Goal: Communication & Community: Answer question/provide support

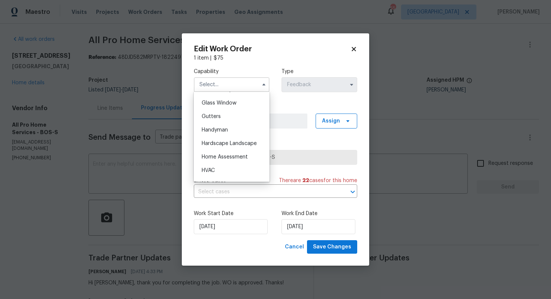
scroll to position [383, 0]
click at [227, 133] on div "Handyman" at bounding box center [232, 130] width 72 height 14
type input "Handyman"
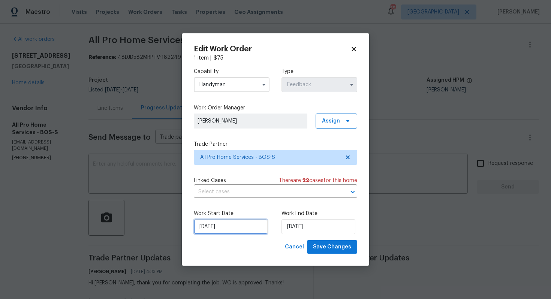
click at [235, 225] on input "09/09/2025" at bounding box center [231, 226] width 74 height 15
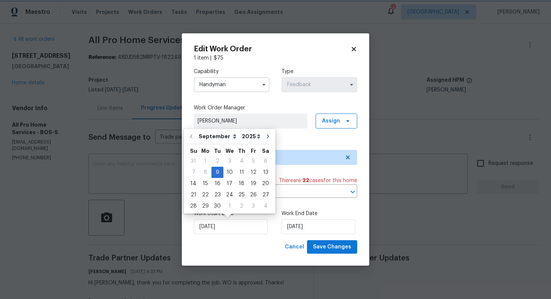
click at [289, 213] on label "Work End Date" at bounding box center [320, 214] width 76 height 8
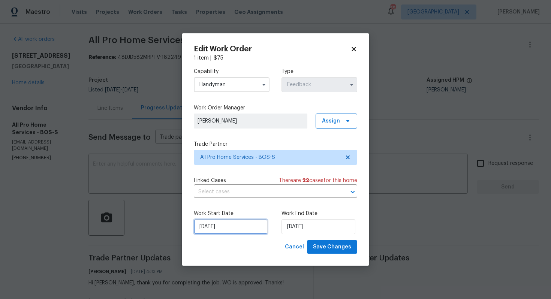
click at [256, 230] on input "09/09/2025" at bounding box center [231, 226] width 74 height 15
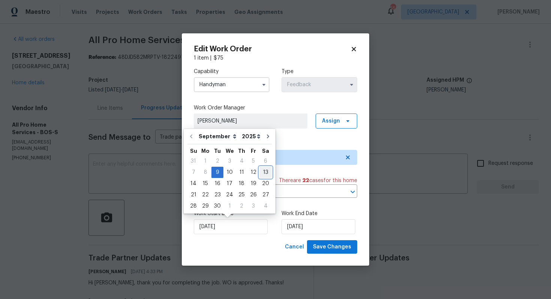
click at [264, 172] on div "13" at bounding box center [266, 172] width 12 height 11
type input "13/09/2025"
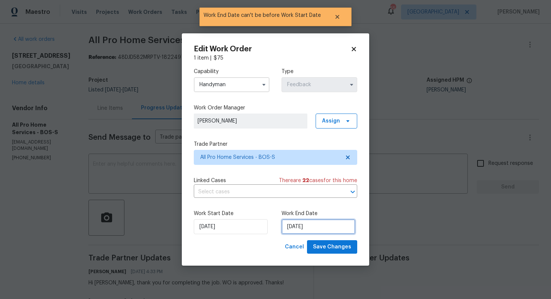
click at [329, 229] on input "13/09/2025" at bounding box center [319, 226] width 74 height 15
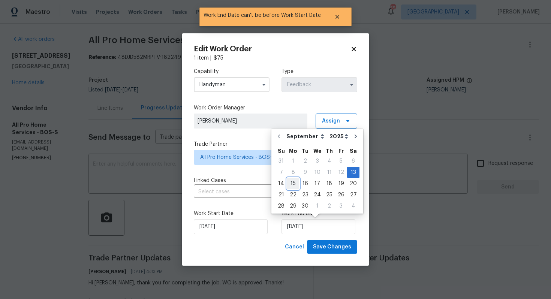
click at [293, 184] on div "15" at bounding box center [293, 184] width 12 height 11
type input "15/09/2025"
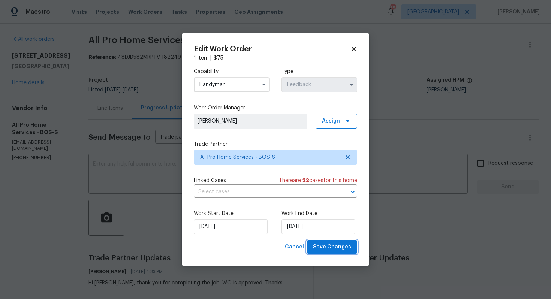
click at [329, 247] on span "Save Changes" at bounding box center [332, 247] width 38 height 9
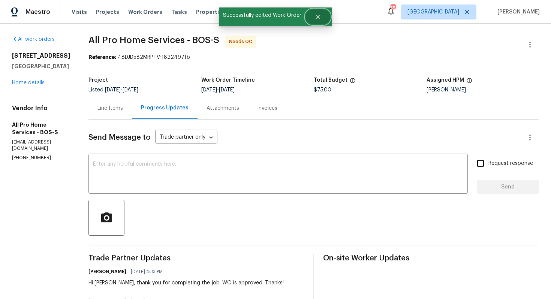
click at [317, 14] on icon "Close" at bounding box center [318, 17] width 6 height 6
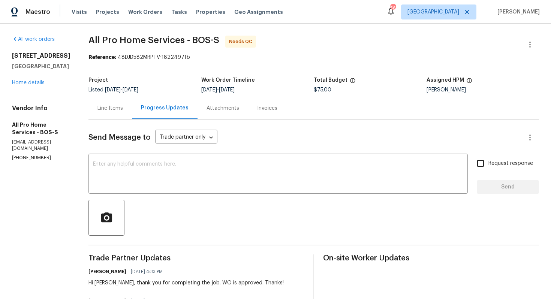
click at [109, 111] on div "Line Items" at bounding box center [111, 109] width 26 height 8
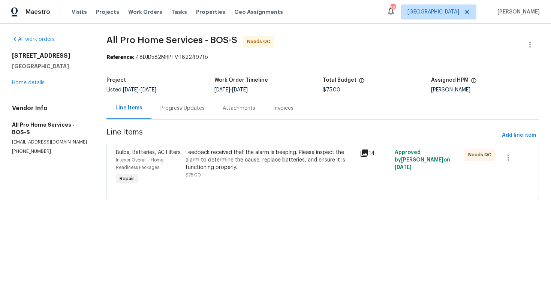
click at [259, 163] on div "Feedback received that the alarm is beeping. Please inspect the alarm to determ…" at bounding box center [271, 160] width 170 height 23
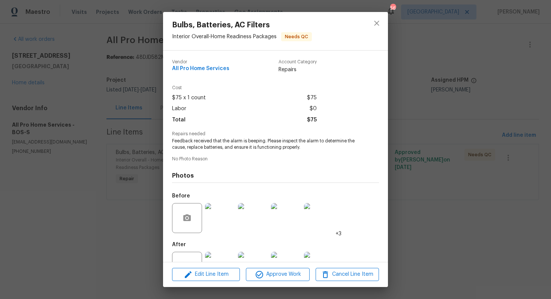
scroll to position [27, 0]
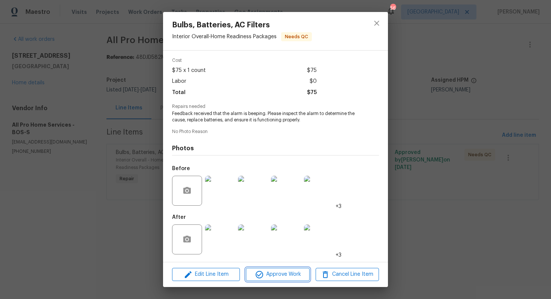
click at [273, 275] on span "Approve Work" at bounding box center [277, 274] width 59 height 9
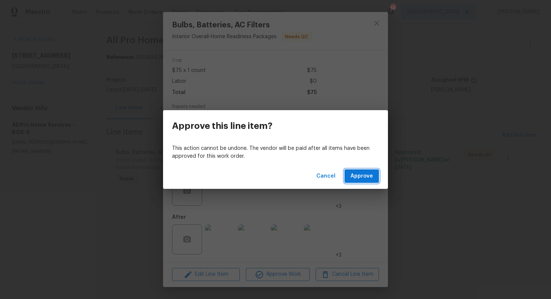
click at [365, 177] on span "Approve" at bounding box center [362, 176] width 23 height 9
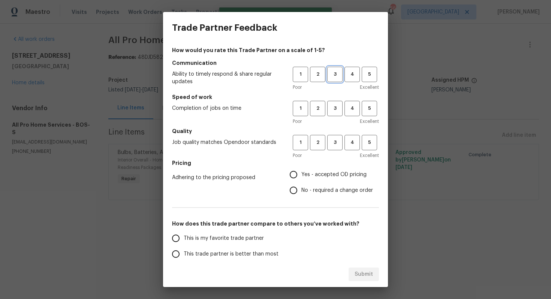
click at [335, 74] on span "3" at bounding box center [335, 74] width 14 height 9
click at [335, 110] on span "3" at bounding box center [335, 108] width 14 height 9
click at [335, 144] on span "3" at bounding box center [335, 142] width 14 height 9
click at [297, 196] on input "No - required a change order" at bounding box center [294, 191] width 16 height 16
radio input "true"
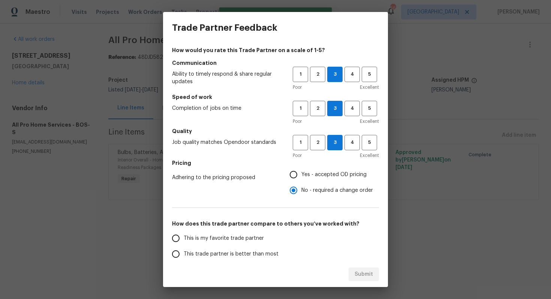
click at [301, 174] on input "Yes - accepted OD pricing" at bounding box center [294, 175] width 16 height 16
radio input "true"
click at [196, 255] on span "This trade partner is better than most" at bounding box center [231, 255] width 95 height 8
click at [184, 255] on input "This trade partner is better than most" at bounding box center [176, 254] width 16 height 16
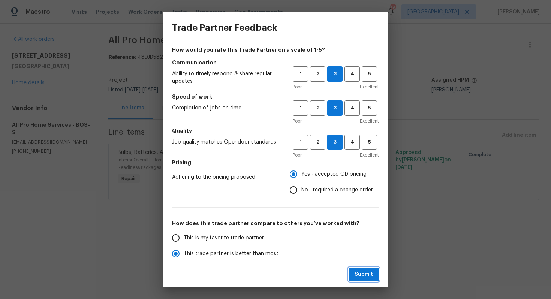
click at [356, 270] on span "Submit" at bounding box center [364, 274] width 18 height 9
radio input "true"
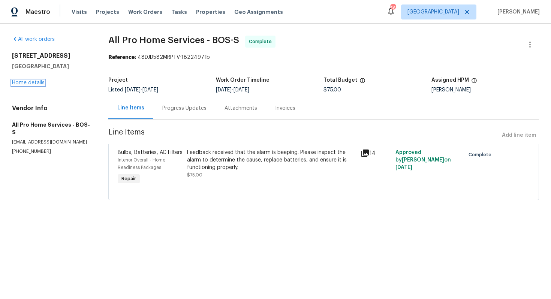
click at [18, 80] on link "Home details" at bounding box center [28, 82] width 33 height 5
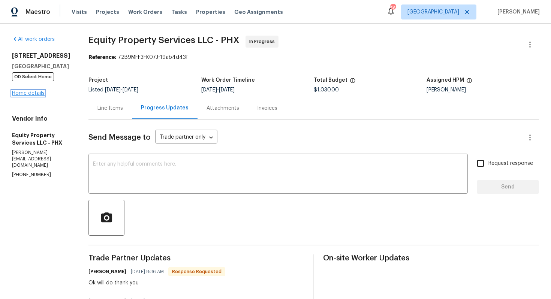
click at [25, 96] on link "Home details" at bounding box center [28, 93] width 33 height 5
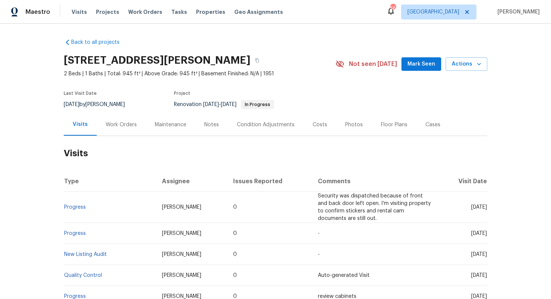
click at [125, 125] on div "Work Orders" at bounding box center [121, 125] width 31 height 8
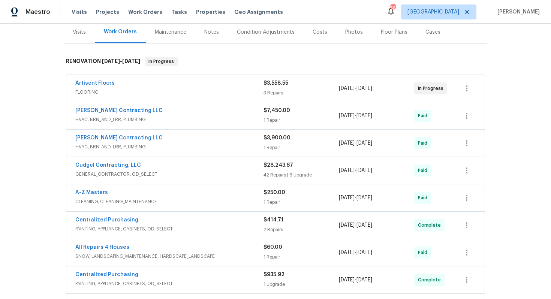
scroll to position [93, 0]
click at [137, 83] on div "Artisent Floors" at bounding box center [169, 83] width 188 height 9
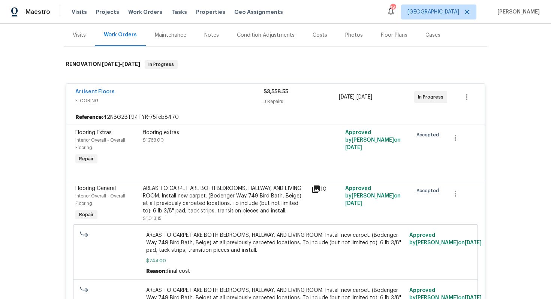
scroll to position [83, 0]
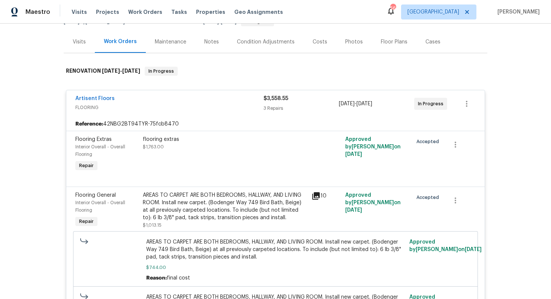
click at [135, 98] on div "Artisent Floors" at bounding box center [169, 99] width 188 height 9
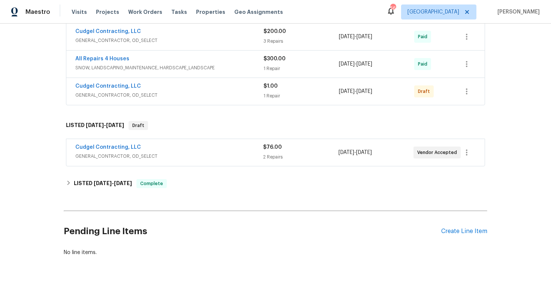
scroll to position [481, 0]
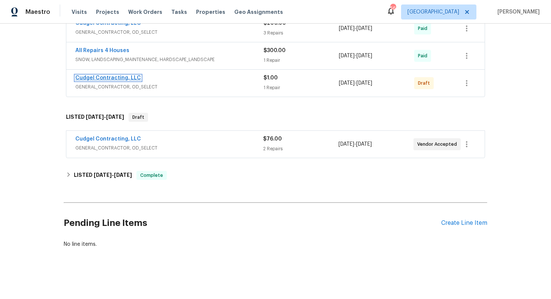
click at [117, 78] on link "Cudgel Contracting, LLC" at bounding box center [108, 77] width 66 height 5
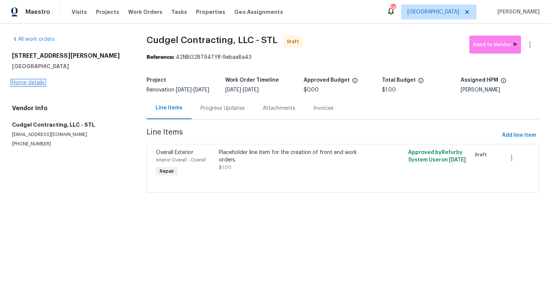
click at [33, 82] on link "Home details" at bounding box center [28, 82] width 33 height 5
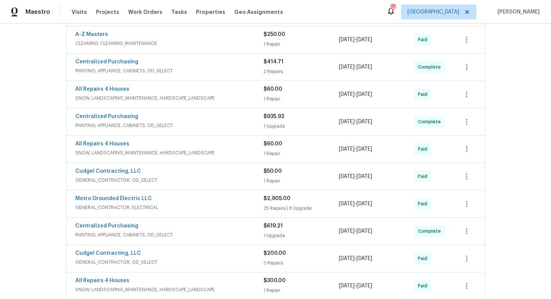
scroll to position [408, 0]
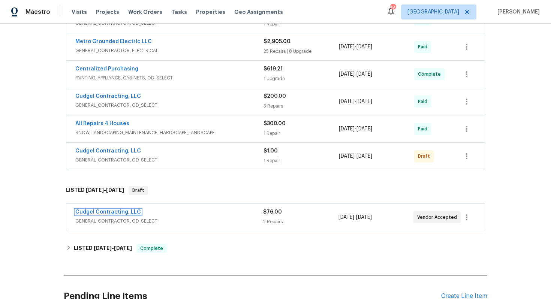
click at [111, 211] on link "Cudgel Contracting, LLC" at bounding box center [108, 212] width 66 height 5
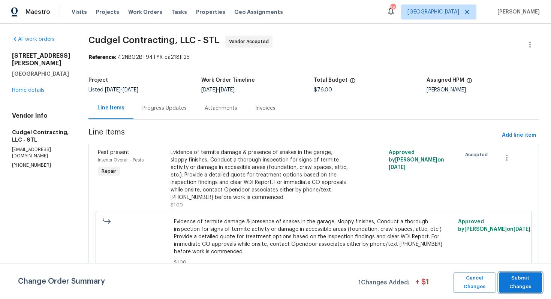
click at [513, 282] on span "Submit Changes" at bounding box center [521, 282] width 36 height 17
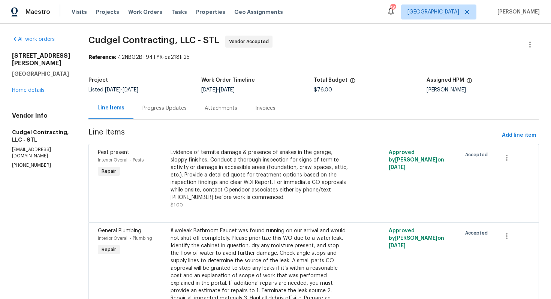
click at [168, 109] on div "Progress Updates" at bounding box center [165, 109] width 44 height 8
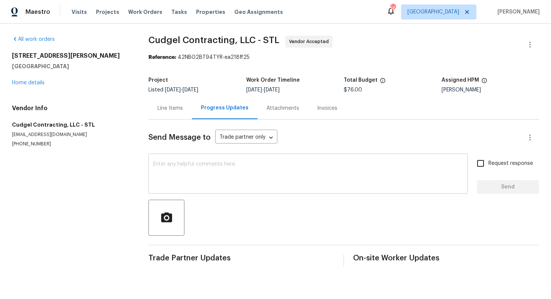
click at [187, 175] on textarea at bounding box center [308, 175] width 311 height 26
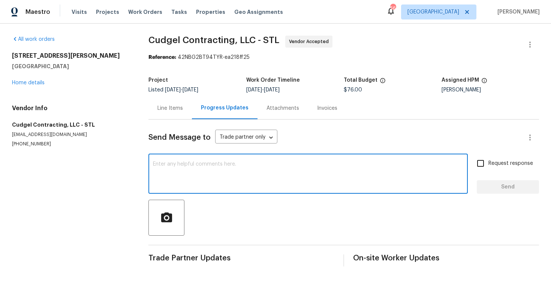
click at [265, 180] on textarea at bounding box center [308, 175] width 311 height 26
paste textarea "Hi, this is Arvind with Opendoor. I’m confirming you have received the WO for t…"
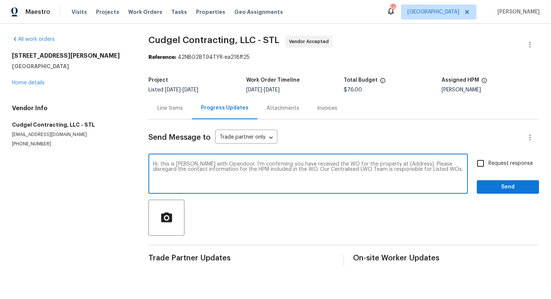
drag, startPoint x: 383, startPoint y: 165, endPoint x: 406, endPoint y: 165, distance: 23.6
click at [406, 165] on textarea "Hi, this is Arvind with Opendoor. I’m confirming you have received the WO for t…" at bounding box center [308, 175] width 311 height 26
paste textarea "4127 Burnett Ave, Saint Louis, MO 63125"
type textarea "Hi, this is Arvind with Opendoor. I’m confirming you have received the WO for t…"
click at [499, 190] on span "Send" at bounding box center [508, 187] width 50 height 9
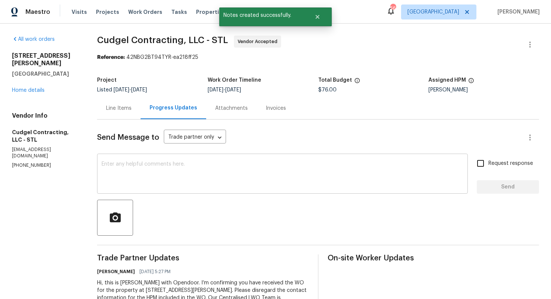
click at [228, 170] on textarea at bounding box center [283, 175] width 362 height 26
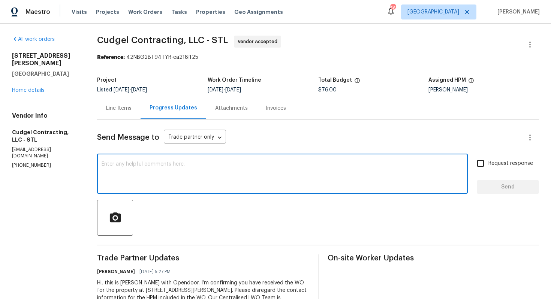
click at [261, 184] on textarea at bounding box center [283, 175] width 362 height 26
paste textarea "Attention All Work Orders must include before-photos (both close-up and wide-an…"
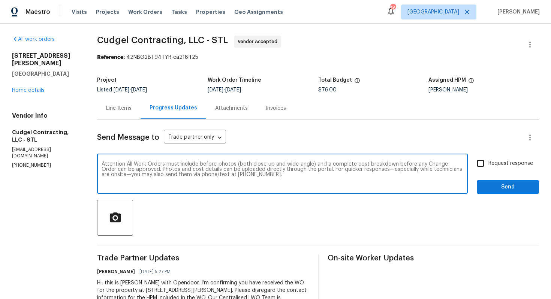
type textarea "Attention All Work Orders must include before-photos (both close-up and wide-an…"
click at [497, 186] on span "Send" at bounding box center [508, 187] width 50 height 9
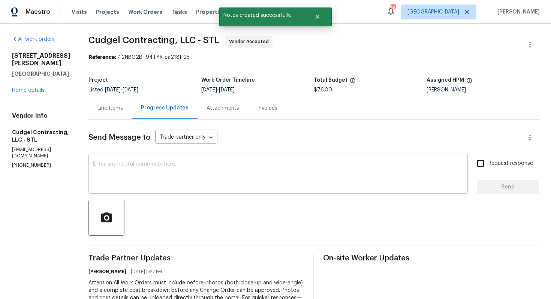
click at [254, 174] on textarea at bounding box center [278, 175] width 371 height 26
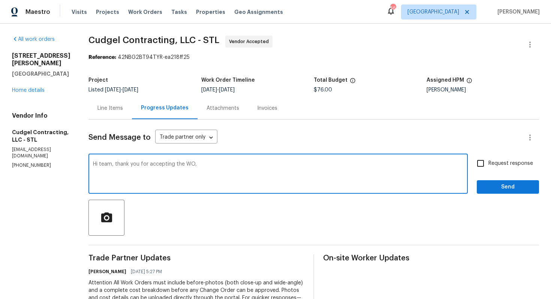
paste textarea "Hi team, it would be really helpful if we could get a scheduled date for this. …"
drag, startPoint x: 202, startPoint y: 164, endPoint x: 223, endPoint y: 166, distance: 21.1
click at [223, 166] on textarea "Hi team, thank you for accepting the WO, Hi team, it would be really helpful if…" at bounding box center [278, 175] width 371 height 26
click at [403, 167] on textarea "Hi team, thank you for accepting the WO, it would be really helpful if we could…" at bounding box center [278, 175] width 371 height 26
click at [432, 162] on textarea "Hi team, thank you for accepting the WO, it would be really helpful if we could…" at bounding box center [278, 175] width 371 height 26
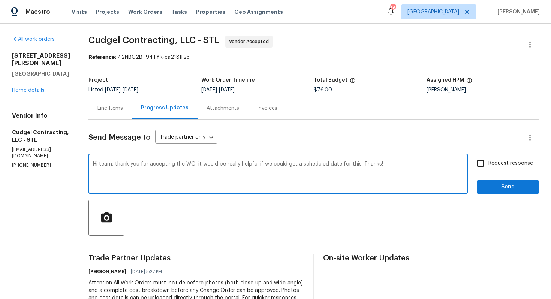
type textarea "Hi team, thank you for accepting the WO, it would be really helpful if we could…"
click at [485, 163] on input "Request response" at bounding box center [481, 164] width 16 height 16
checkbox input "true"
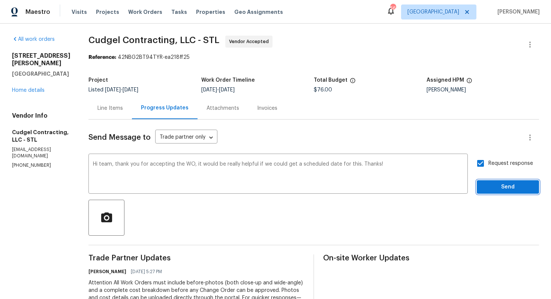
click at [496, 186] on span "Send" at bounding box center [508, 187] width 50 height 9
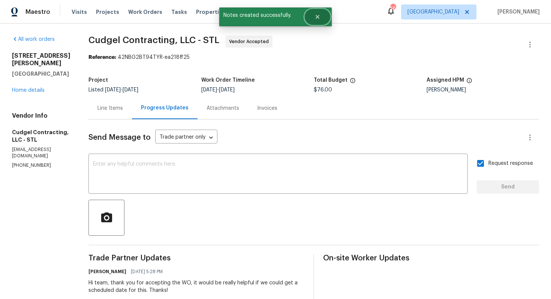
click at [315, 16] on icon "Close" at bounding box center [318, 17] width 6 height 6
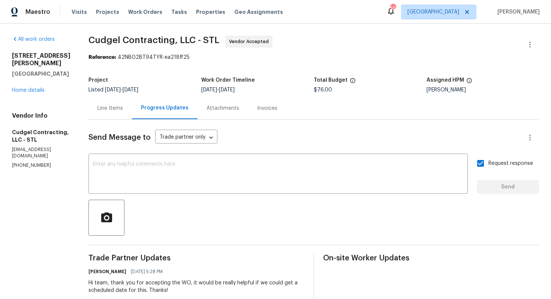
click at [125, 39] on span "Cudgel Contracting, LLC - STL" at bounding box center [154, 40] width 131 height 9
copy span "Cudgel Contracting, LLC - STL"
click at [146, 72] on section "Cudgel Contracting, LLC - STL Vendor Accepted Reference: 42NBG2BT94TYR-ea218ff2…" at bounding box center [314, 225] width 451 height 379
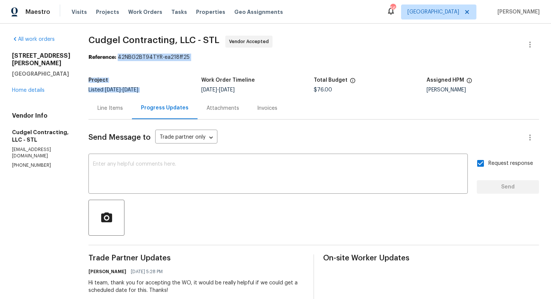
drag, startPoint x: 126, startPoint y: 58, endPoint x: 227, endPoint y: 65, distance: 101.2
click at [227, 65] on section "Cudgel Contracting, LLC - STL Vendor Accepted Reference: 42NBG2BT94TYR-ea218ff2…" at bounding box center [314, 225] width 451 height 379
drag, startPoint x: 125, startPoint y: 57, endPoint x: 229, endPoint y: 58, distance: 104.3
click at [229, 58] on div "Reference: 42NBG2BT94TYR-ea218ff25" at bounding box center [314, 58] width 451 height 8
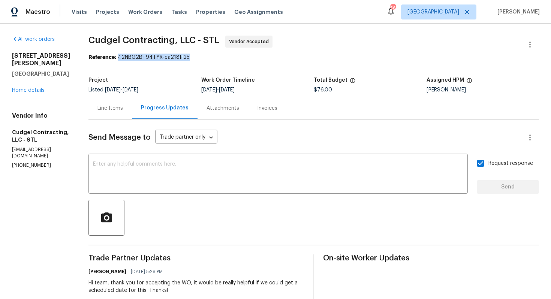
copy div "42NBG2BT94TYR-ea218ff25"
click at [336, 104] on div "Line Items Progress Updates Attachments Invoices" at bounding box center [314, 108] width 451 height 23
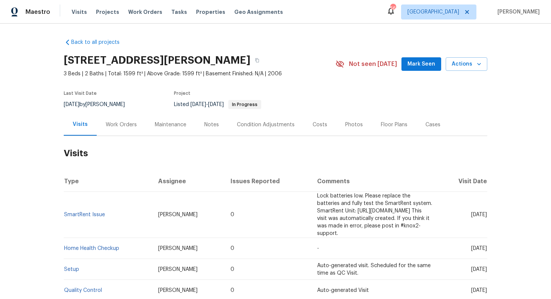
click at [123, 126] on div "Work Orders" at bounding box center [121, 125] width 31 height 8
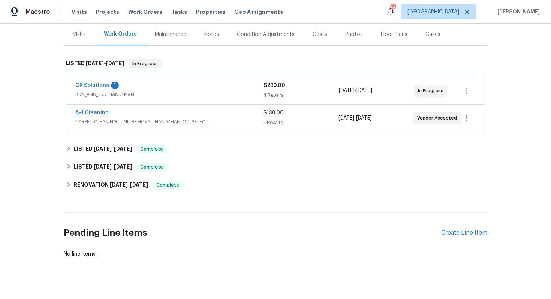
scroll to position [91, 0]
click at [140, 116] on div "A-1 Cleaning" at bounding box center [169, 112] width 188 height 9
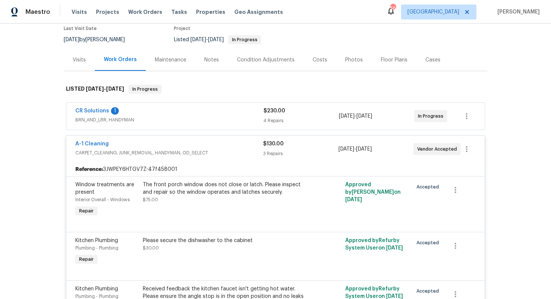
scroll to position [35, 0]
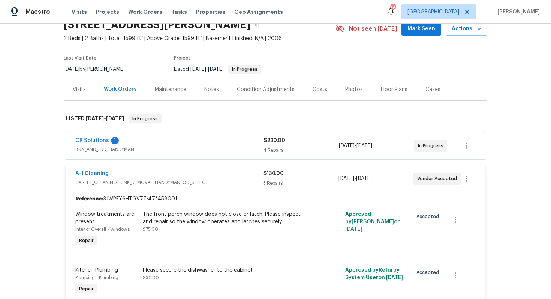
click at [125, 175] on div "A-1 Cleaning" at bounding box center [169, 174] width 188 height 9
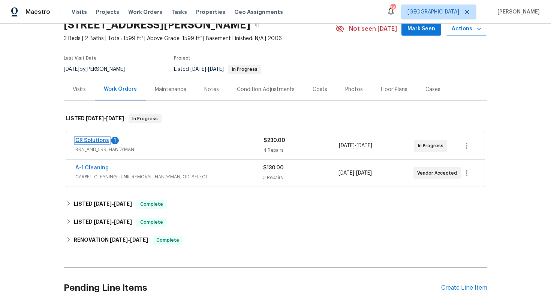
click at [96, 141] on link "CR Solutions" at bounding box center [92, 140] width 34 height 5
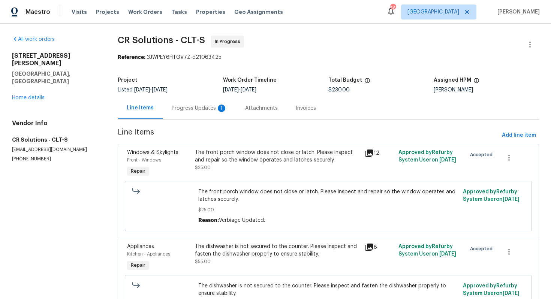
click at [195, 111] on div "Progress Updates 1" at bounding box center [200, 109] width 56 height 8
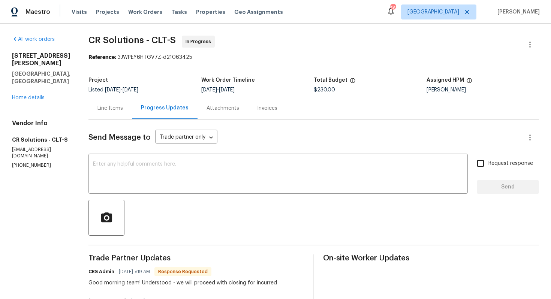
click at [108, 116] on div "Line Items" at bounding box center [111, 108] width 44 height 22
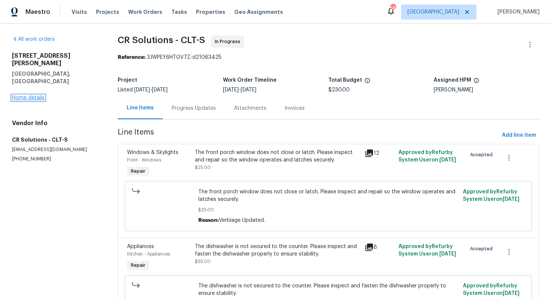
click at [30, 95] on link "Home details" at bounding box center [28, 97] width 33 height 5
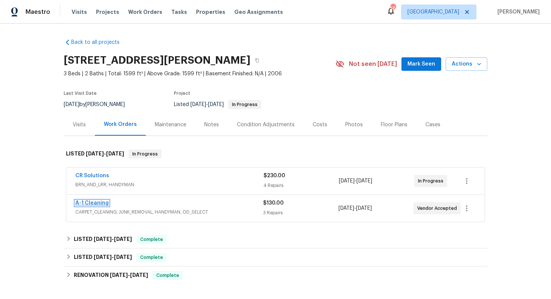
click at [99, 203] on link "A-1 Cleaning" at bounding box center [91, 203] width 33 height 5
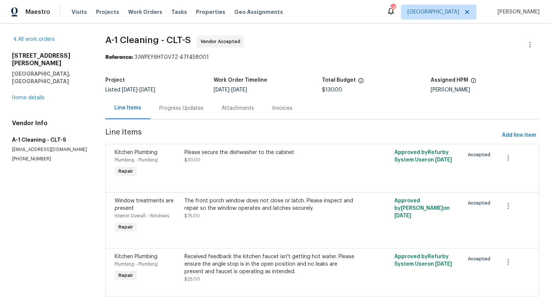
scroll to position [19, 0]
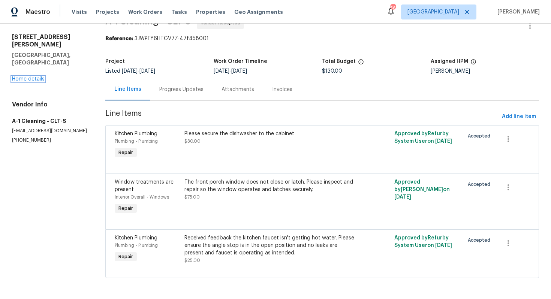
click at [38, 77] on link "Home details" at bounding box center [28, 79] width 33 height 5
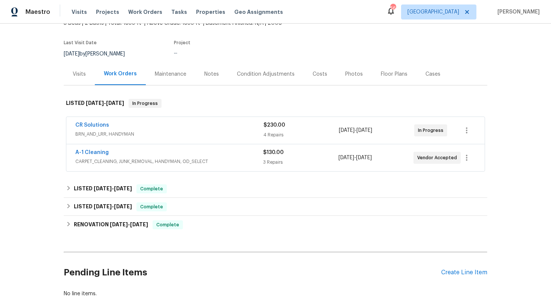
scroll to position [59, 0]
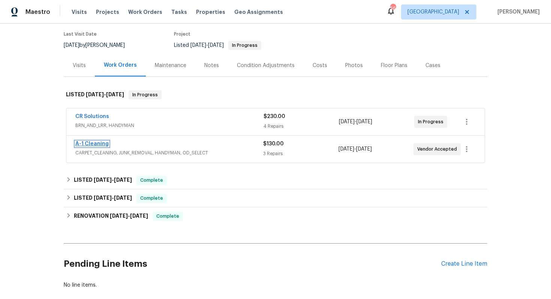
click at [90, 145] on link "A-1 Cleaning" at bounding box center [91, 143] width 33 height 5
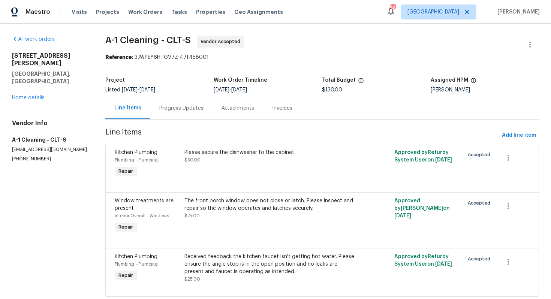
scroll to position [19, 0]
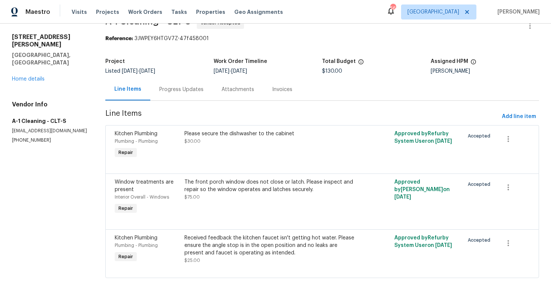
click at [176, 92] on div "Progress Updates" at bounding box center [181, 90] width 44 height 8
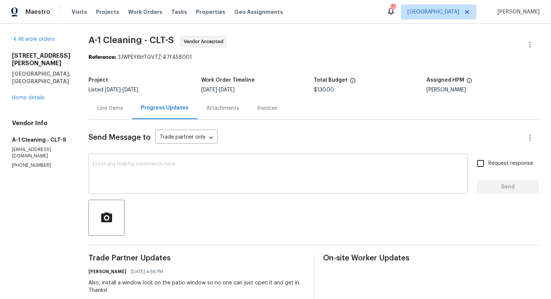
click at [204, 168] on textarea at bounding box center [278, 175] width 371 height 26
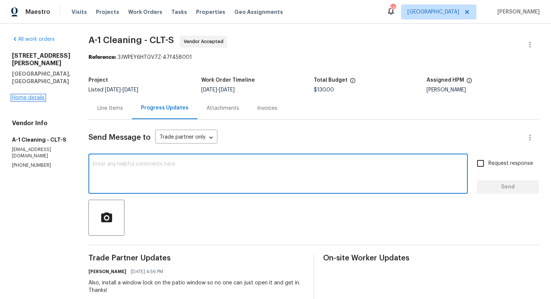
click at [37, 95] on link "Home details" at bounding box center [28, 97] width 33 height 5
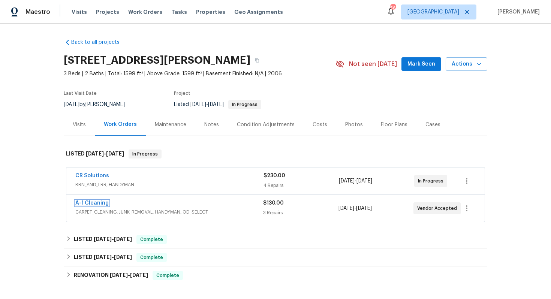
click at [86, 201] on link "A-1 Cleaning" at bounding box center [91, 203] width 33 height 5
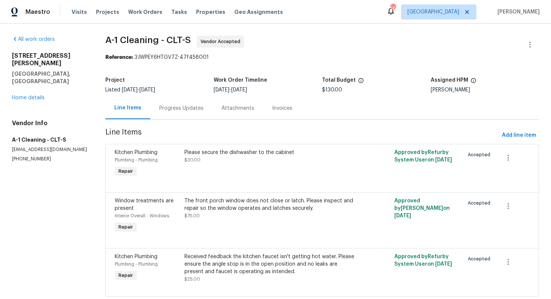
click at [189, 118] on div "Progress Updates" at bounding box center [181, 108] width 62 height 22
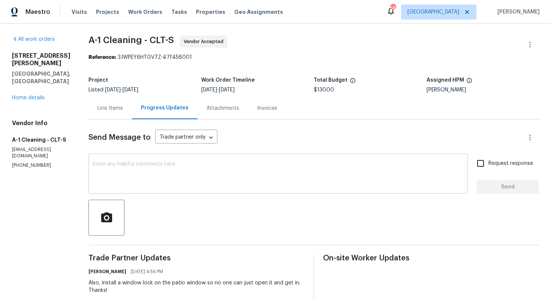
click at [208, 176] on textarea at bounding box center [278, 175] width 371 height 26
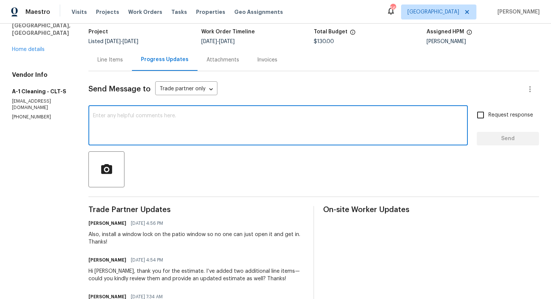
scroll to position [46, 0]
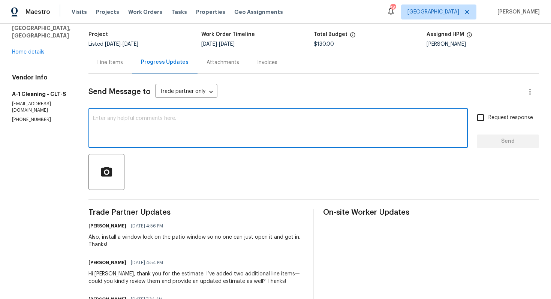
click at [251, 144] on div "x ​" at bounding box center [279, 129] width 380 height 38
paste textarea "Hi team, do we have an update on the progression status of the work order? Woul…"
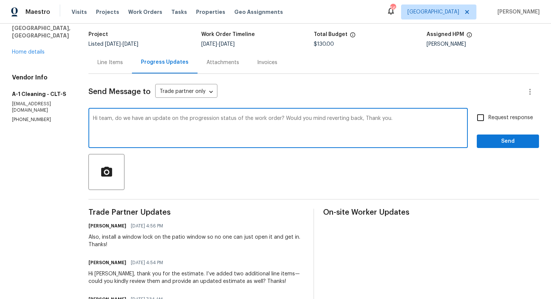
drag, startPoint x: 276, startPoint y: 119, endPoint x: 355, endPoint y: 120, distance: 79.2
click at [355, 120] on textarea "Hi team, do we have an update on the progression status of the work order? Woul…" at bounding box center [278, 129] width 371 height 26
type textarea "Hi team, do we have an update on the progression status of the work order? Than…"
click at [493, 141] on span "Send" at bounding box center [508, 141] width 50 height 9
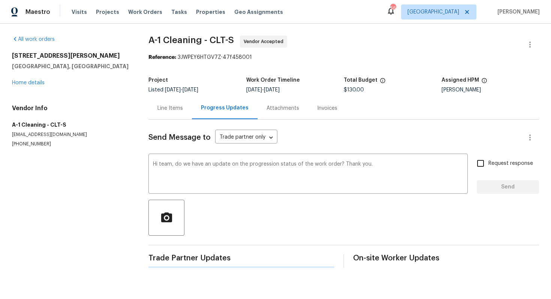
scroll to position [0, 0]
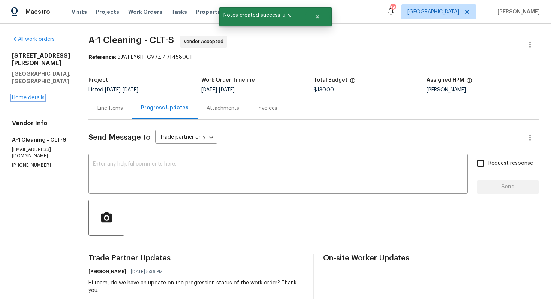
click at [18, 95] on link "Home details" at bounding box center [28, 97] width 33 height 5
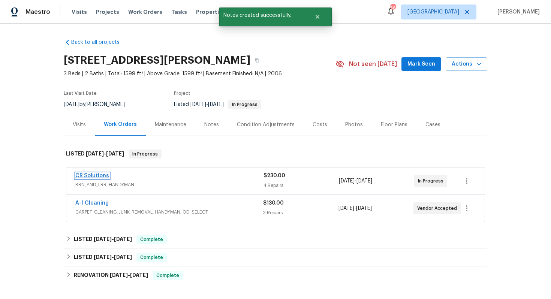
click at [93, 177] on link "CR Solutions" at bounding box center [92, 175] width 34 height 5
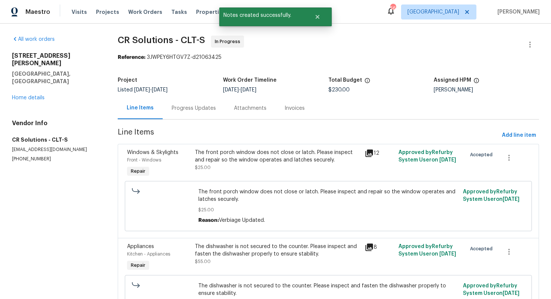
click at [197, 105] on div "Progress Updates" at bounding box center [194, 109] width 44 height 8
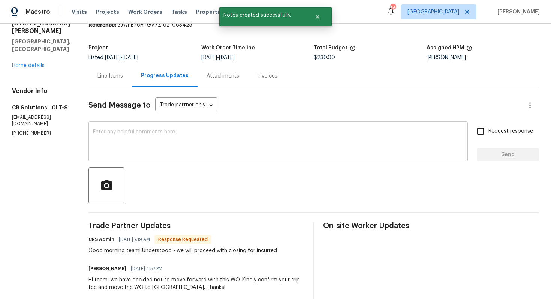
scroll to position [39, 0]
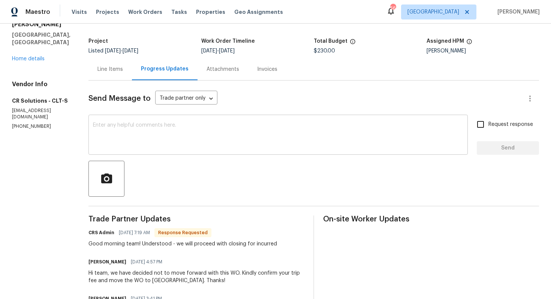
click at [199, 140] on textarea at bounding box center [278, 136] width 371 height 26
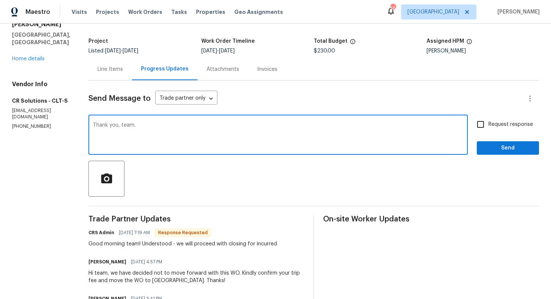
type textarea "Thank you, team."
click at [511, 150] on span "Send" at bounding box center [508, 148] width 50 height 9
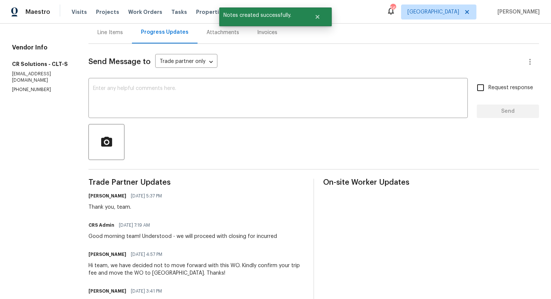
scroll to position [105, 0]
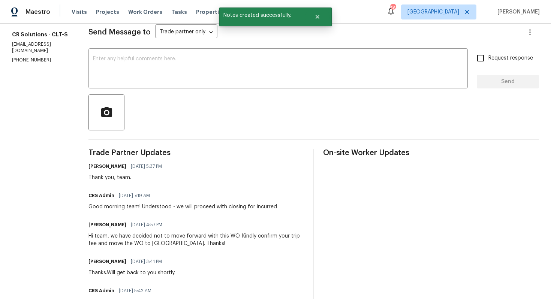
click at [125, 210] on div "Good morning team! Understood - we will proceed with closing for incurred" at bounding box center [183, 207] width 189 height 8
copy div "Good morning team! Understood - we will proceed with closing for incurred"
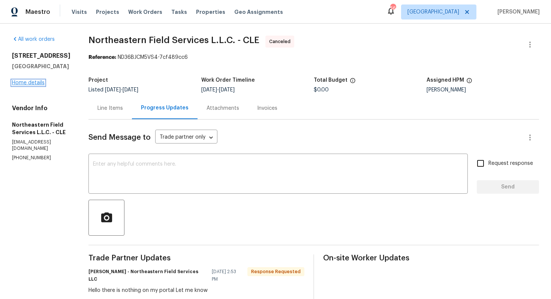
click at [25, 83] on link "Home details" at bounding box center [28, 82] width 33 height 5
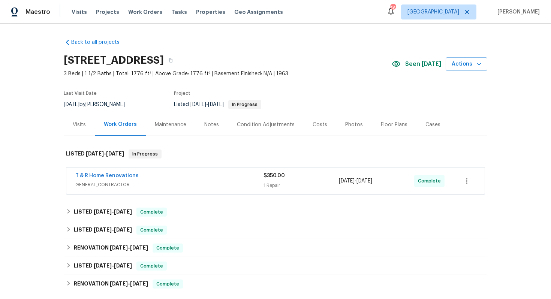
click at [155, 177] on div "T & R Home Renovations" at bounding box center [169, 176] width 188 height 9
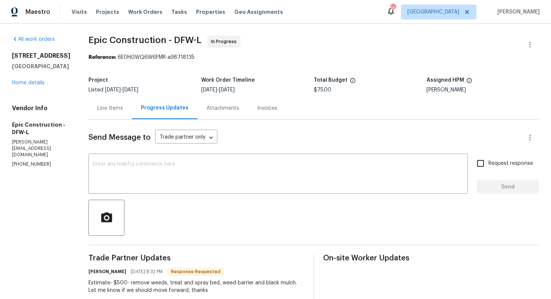
click at [109, 111] on div "Line Items" at bounding box center [111, 109] width 26 height 8
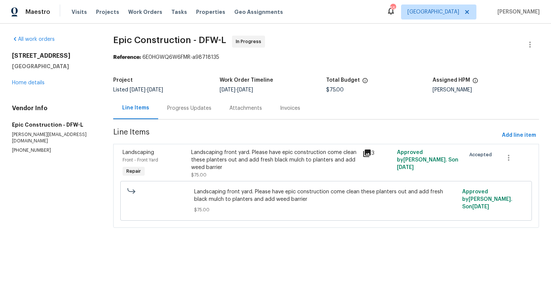
click at [201, 108] on div "Progress Updates" at bounding box center [189, 109] width 44 height 8
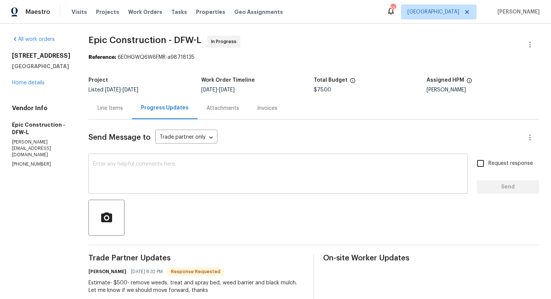
click at [193, 184] on textarea at bounding box center [278, 175] width 371 height 26
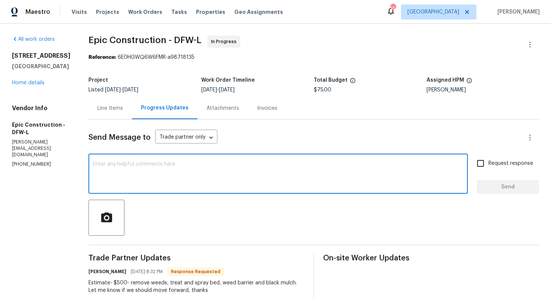
click at [90, 271] on h6 "[PERSON_NAME]" at bounding box center [108, 272] width 38 height 8
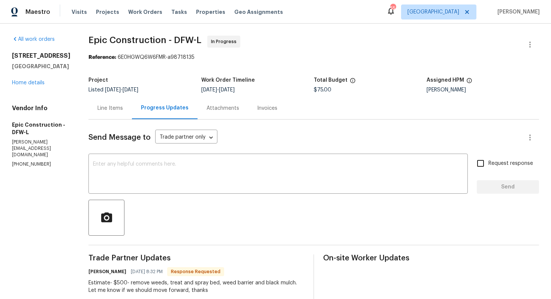
click at [93, 273] on h6 "Mitch Macpherson" at bounding box center [108, 272] width 38 height 8
copy h6 "Mitch"
click at [183, 179] on textarea at bounding box center [278, 175] width 371 height 26
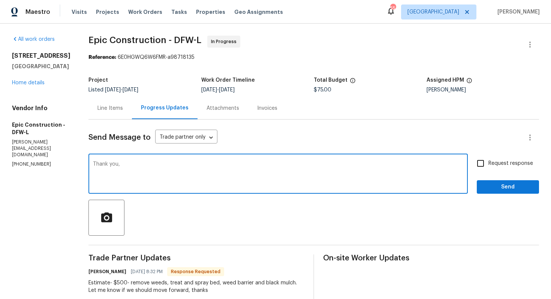
paste textarea "Mitch"
click at [195, 165] on textarea "Thank you, Mitch. Let me get back to youo shortly." at bounding box center [278, 175] width 371 height 26
click at [251, 164] on textarea "Thank you, Mitch. Let me get back to you shortly." at bounding box center [278, 175] width 371 height 26
type textarea "Thank you, Mitch. Let me get back to you shortly."
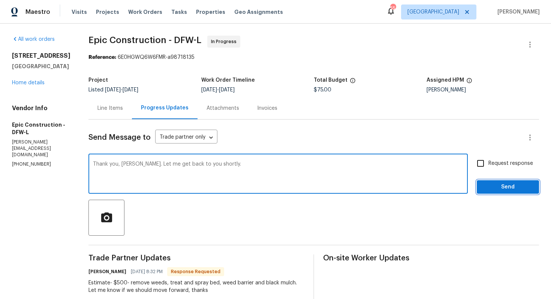
click at [490, 183] on span "Send" at bounding box center [508, 187] width 50 height 9
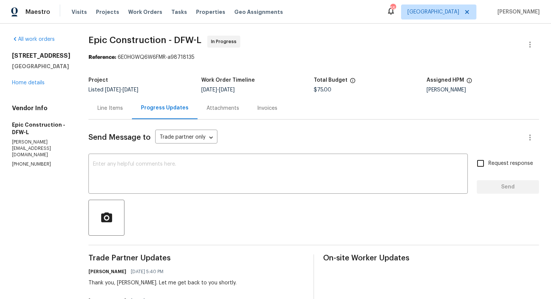
click at [113, 106] on div "Line Items" at bounding box center [111, 109] width 26 height 8
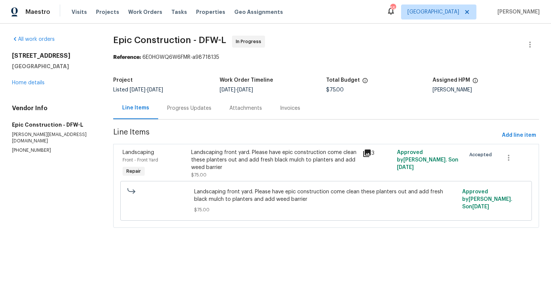
click at [184, 109] on div "Progress Updates" at bounding box center [189, 109] width 44 height 8
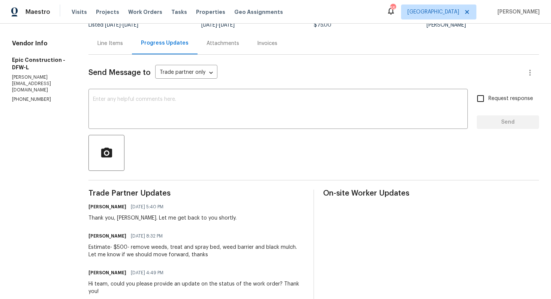
scroll to position [119, 0]
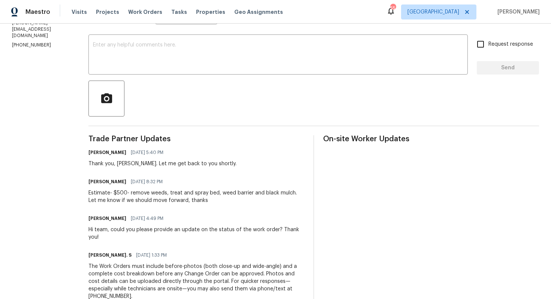
click at [131, 202] on div "Estimate- $500- remove weeds, treat and spray bed, weed barrier and black mulch…" at bounding box center [197, 196] width 216 height 15
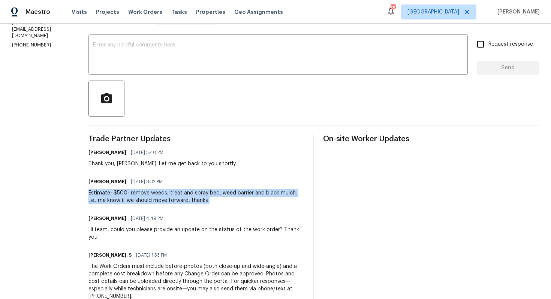
copy div "Estimate- $500- remove weeds, treat and spray bed, weed barrier and black mulch…"
click at [230, 43] on textarea at bounding box center [278, 55] width 371 height 26
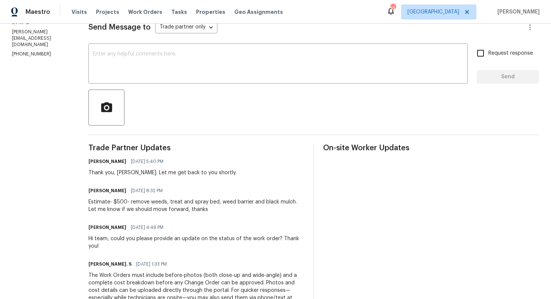
scroll to position [110, 0]
click at [133, 215] on div "Trade Partner Updates Arvind Raj M 09/15/2025 5:40 PM Thank you, Mitch. Let me …" at bounding box center [197, 258] width 216 height 226
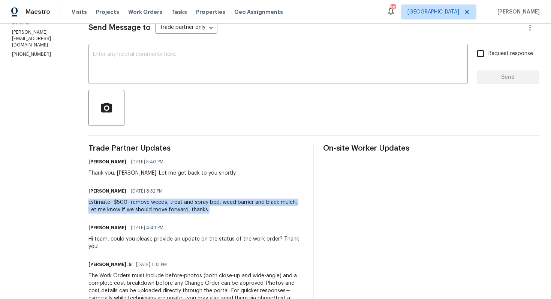
copy div "Estimate- $500- remove weeds, treat and spray bed, weed barrier and black mulch…"
